Goal: Find contact information: Find contact information

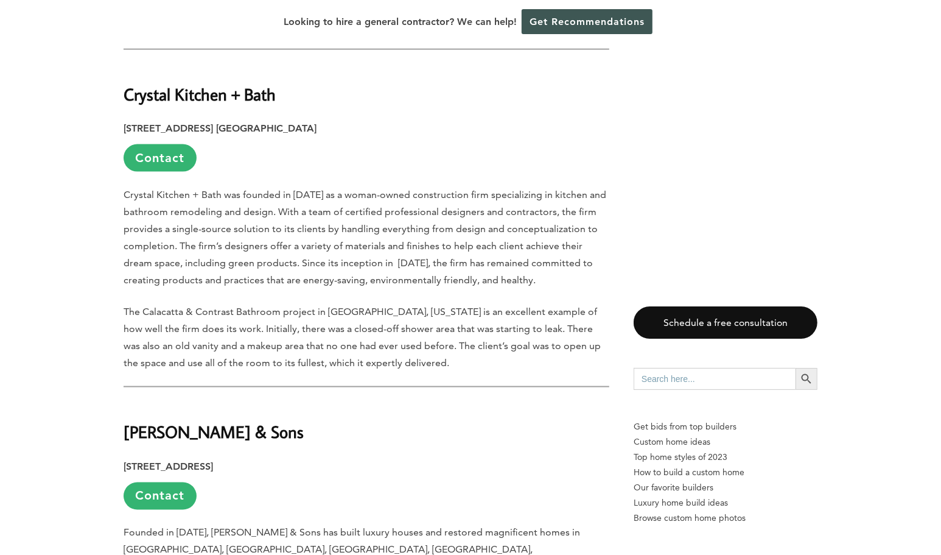
scroll to position [1168, 0]
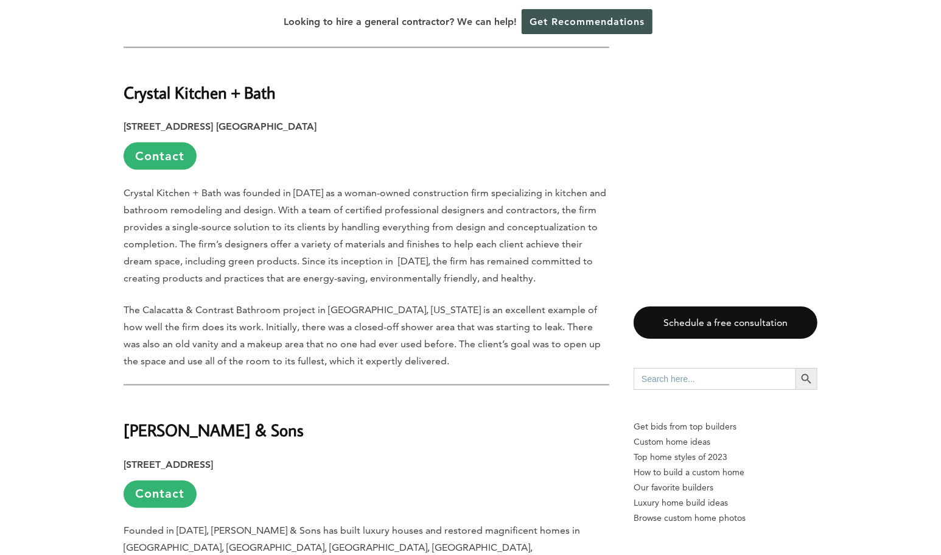
click at [186, 82] on strong "Crystal Kitchen + Bath" at bounding box center [200, 92] width 152 height 21
click at [180, 223] on p "Crystal Kitchen + Bath was founded in [DATE] as a woman-owned construction firm…" at bounding box center [367, 235] width 486 height 102
click at [158, 82] on strong "Crystal Kitchen + Bath" at bounding box center [200, 92] width 152 height 21
click at [173, 82] on strong "Crystal Kitchen + Bath" at bounding box center [200, 92] width 152 height 21
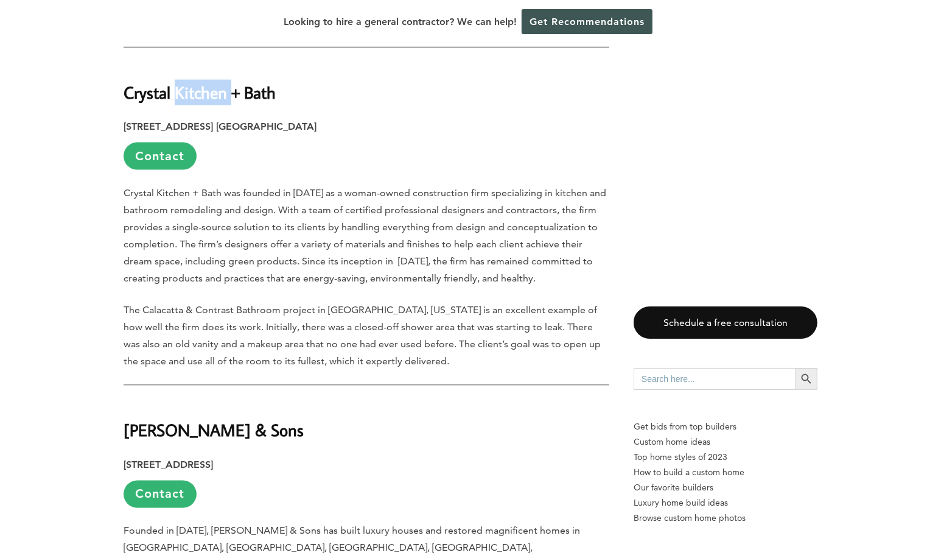
click at [173, 82] on strong "Crystal Kitchen + Bath" at bounding box center [200, 92] width 152 height 21
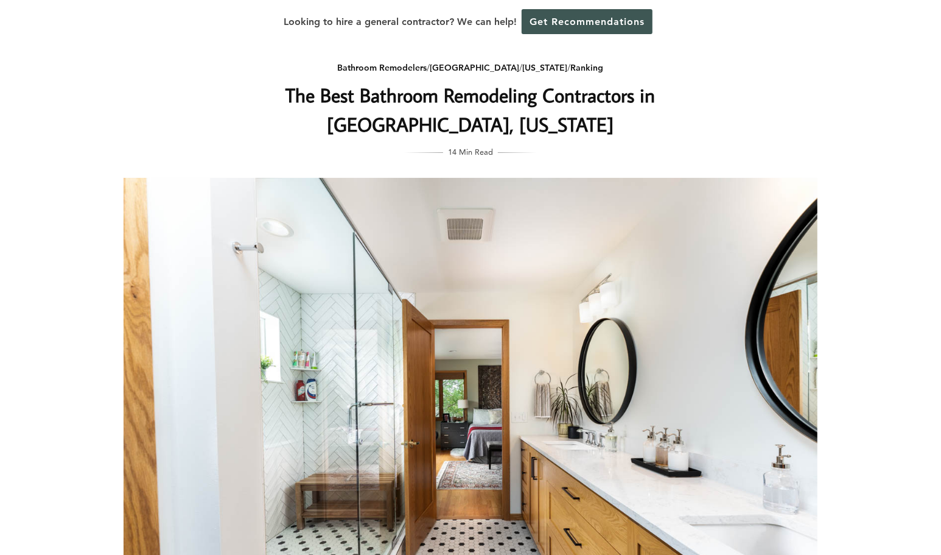
scroll to position [0, 0]
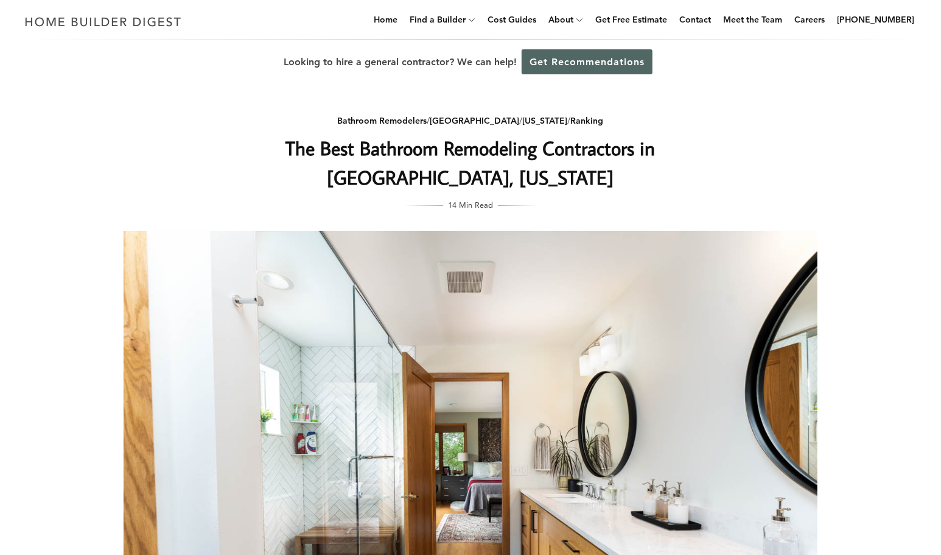
click at [555, 67] on link "Get Recommendations" at bounding box center [587, 61] width 131 height 25
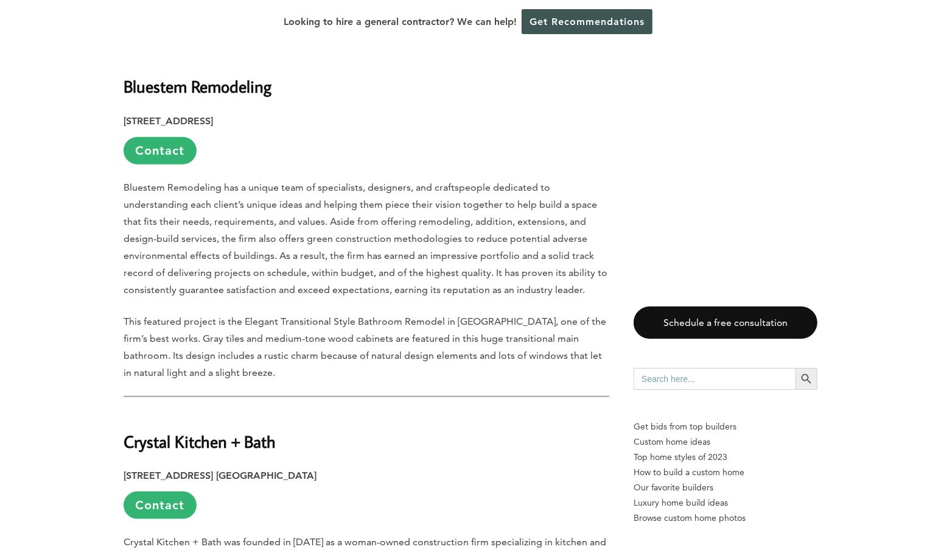
scroll to position [820, 0]
click at [166, 136] on link "Contact" at bounding box center [160, 149] width 73 height 27
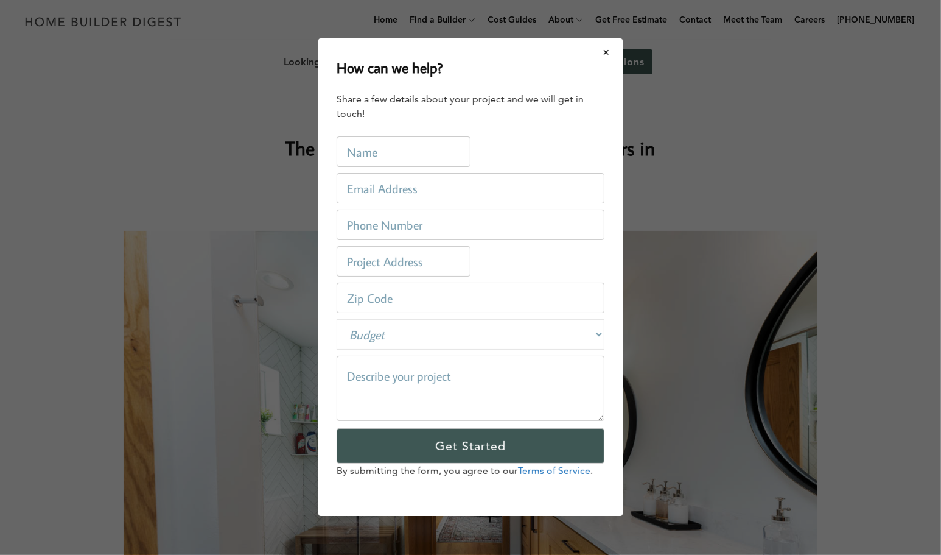
scroll to position [0, 0]
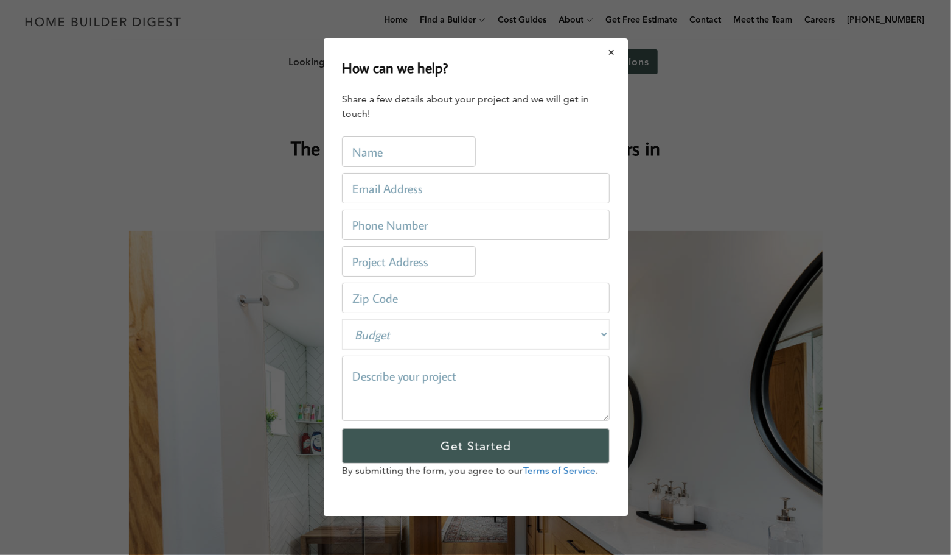
click at [612, 55] on button "Close modal" at bounding box center [612, 53] width 32 height 26
